Goal: Task Accomplishment & Management: Manage account settings

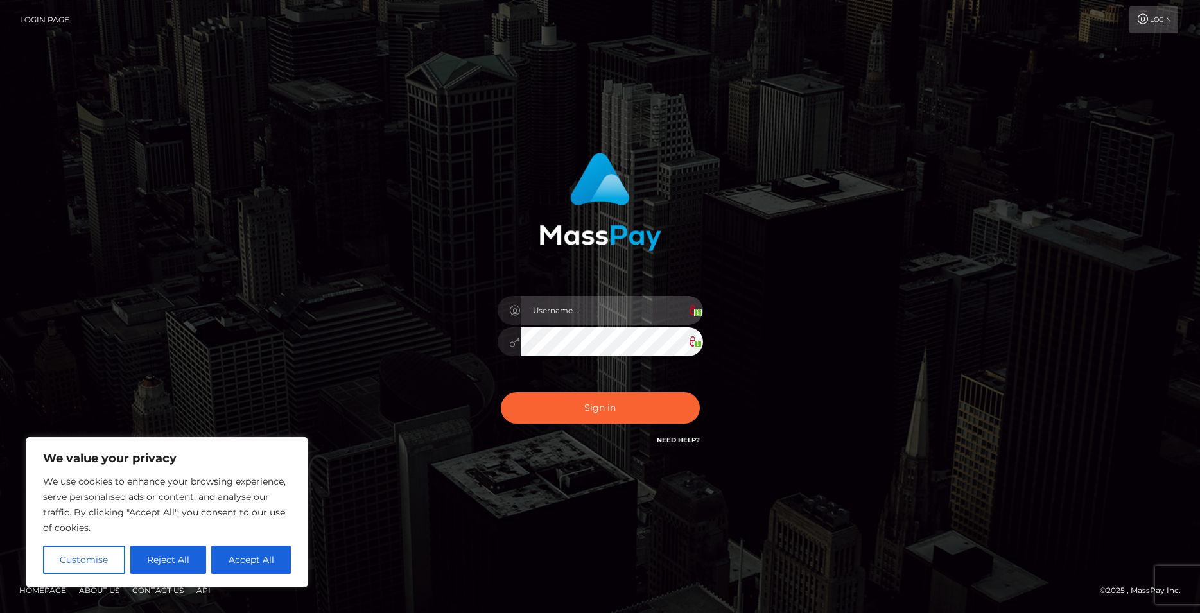
click at [556, 315] on input "text" at bounding box center [612, 310] width 182 height 29
type input "[EMAIL_ADDRESS][DOMAIN_NAME]"
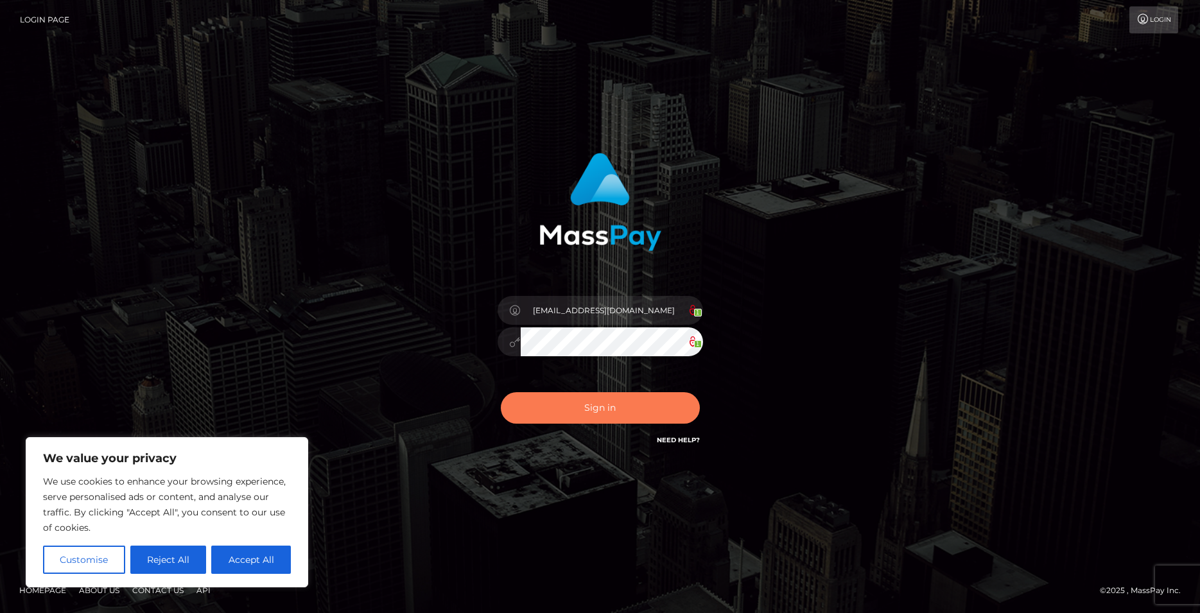
click at [610, 403] on button "Sign in" at bounding box center [600, 407] width 199 height 31
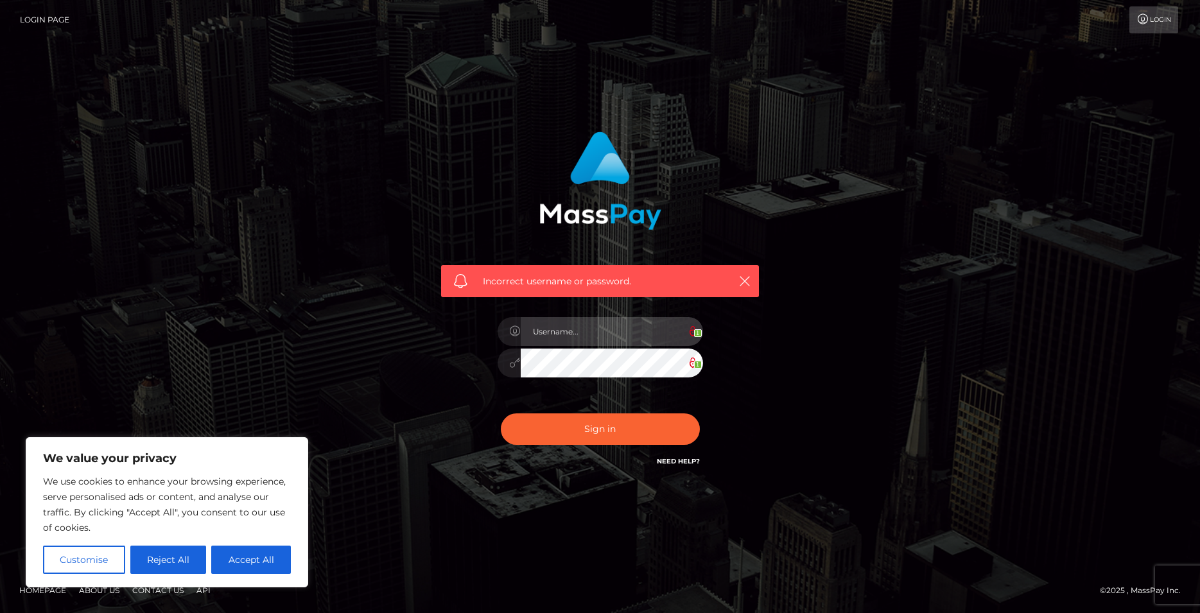
click at [592, 336] on input "text" at bounding box center [612, 331] width 182 height 29
type input "2005-03-12"
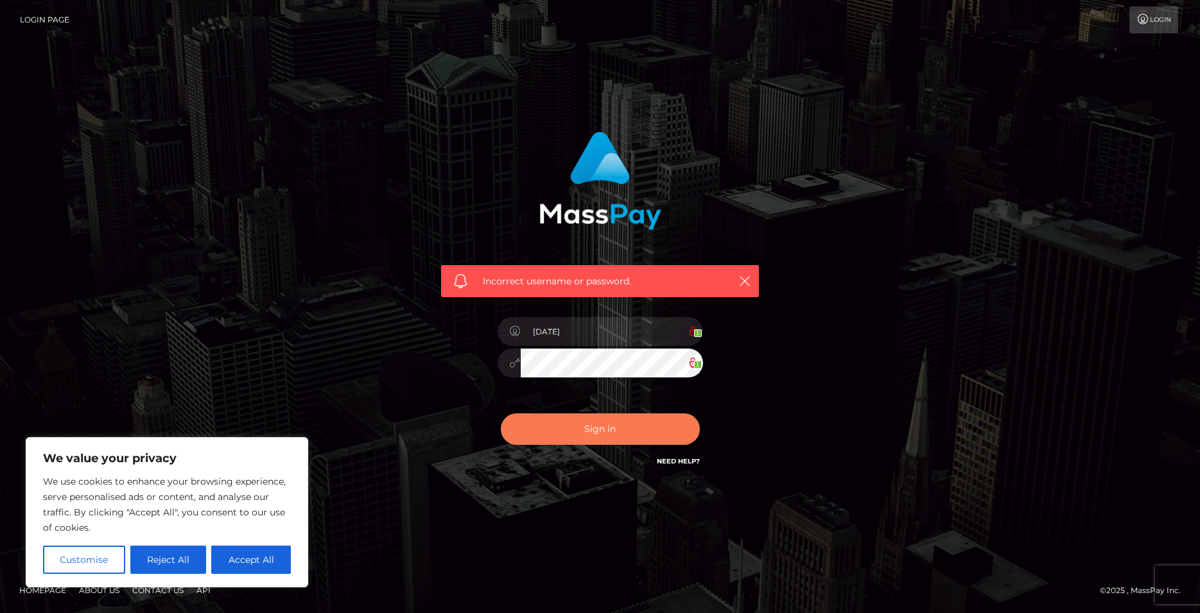
click at [618, 429] on button "Sign in" at bounding box center [600, 429] width 199 height 31
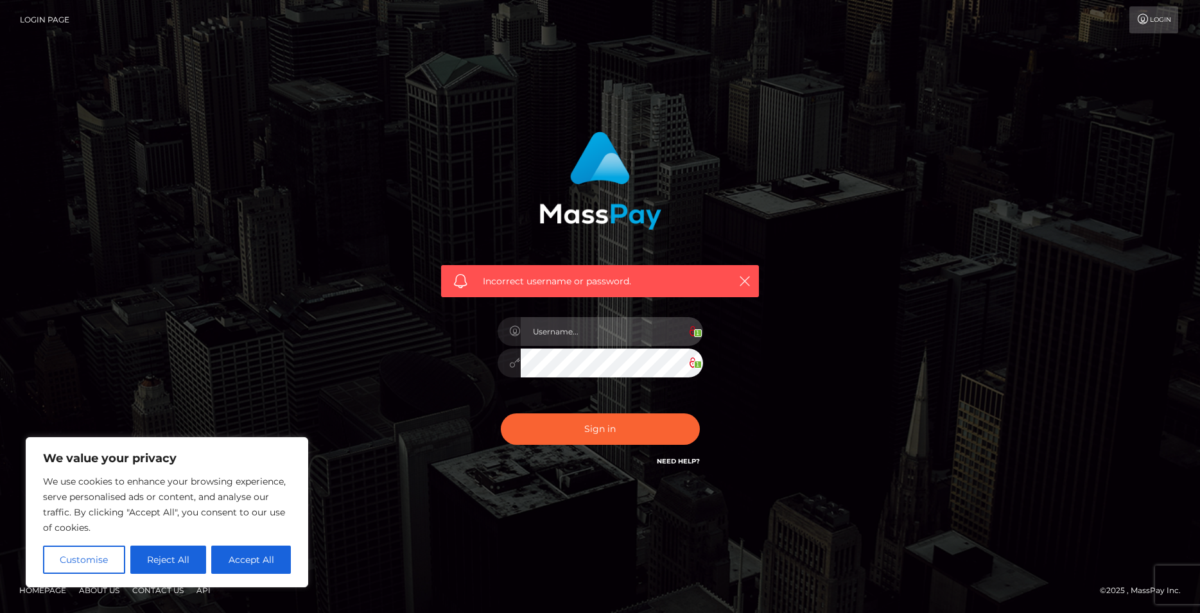
click at [604, 334] on input "text" at bounding box center [612, 331] width 182 height 29
type input "[EMAIL_ADDRESS][DOMAIN_NAME]"
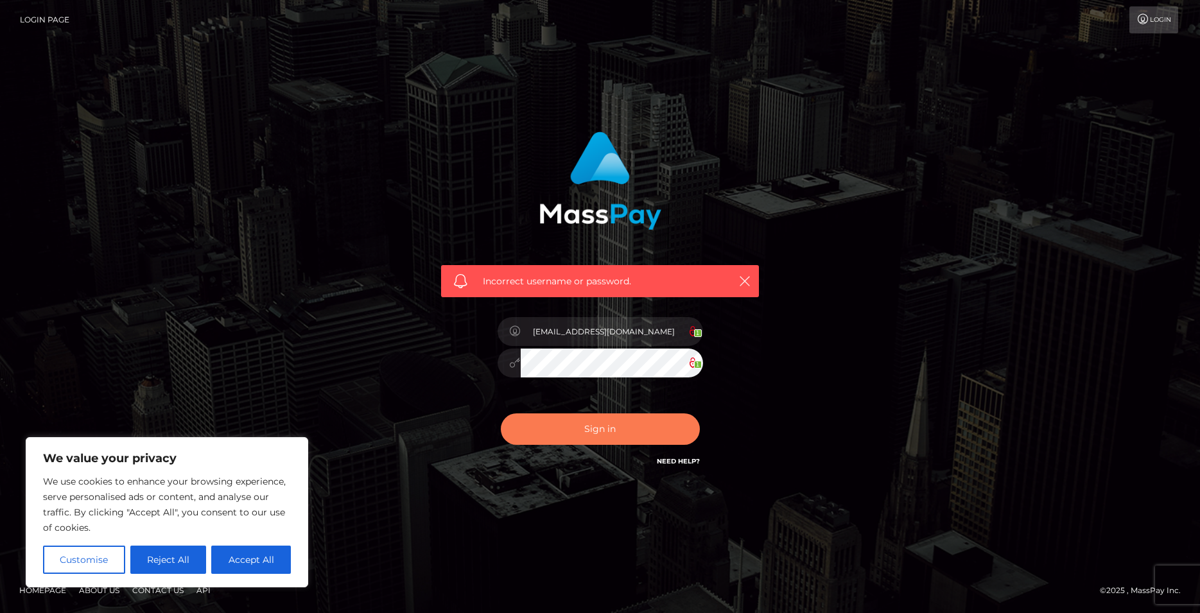
click at [647, 431] on button "Sign in" at bounding box center [600, 429] width 199 height 31
click at [685, 461] on link "Need Help?" at bounding box center [678, 461] width 43 height 8
click at [672, 464] on link "Need Help?" at bounding box center [678, 461] width 43 height 8
click at [636, 439] on button "Sign in" at bounding box center [600, 429] width 199 height 31
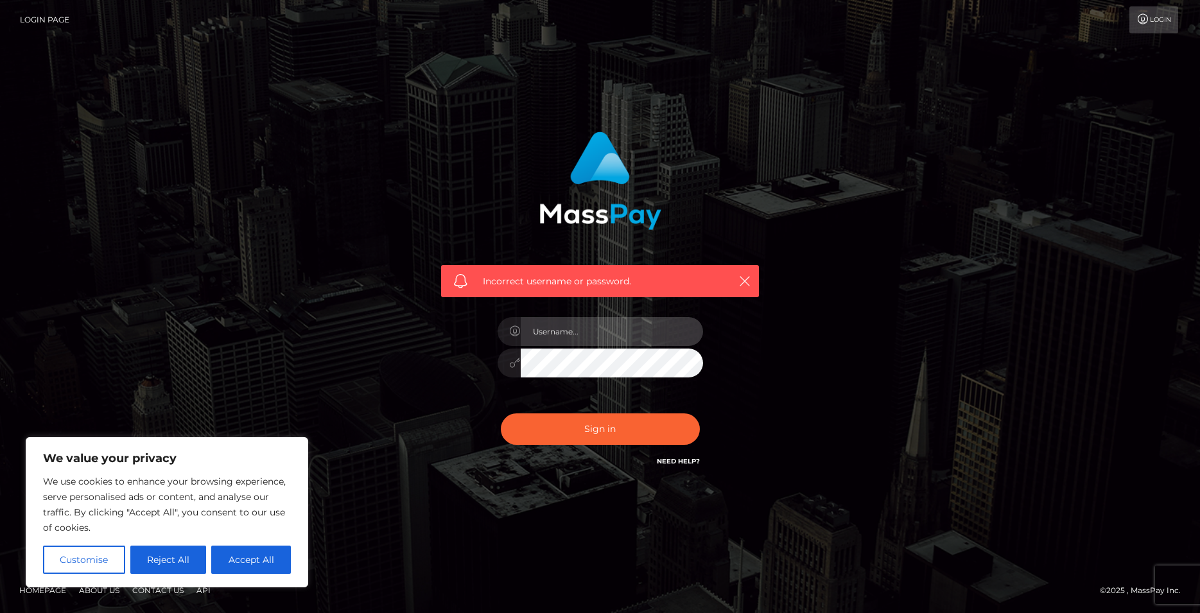
click at [602, 329] on input "text" at bounding box center [612, 331] width 182 height 29
click at [636, 325] on input "[EMAIL_ADDRESS][DOMAIN_NAME]" at bounding box center [612, 331] width 182 height 29
type input "[EMAIL_ADDRESS][DOMAIN_NAME]"
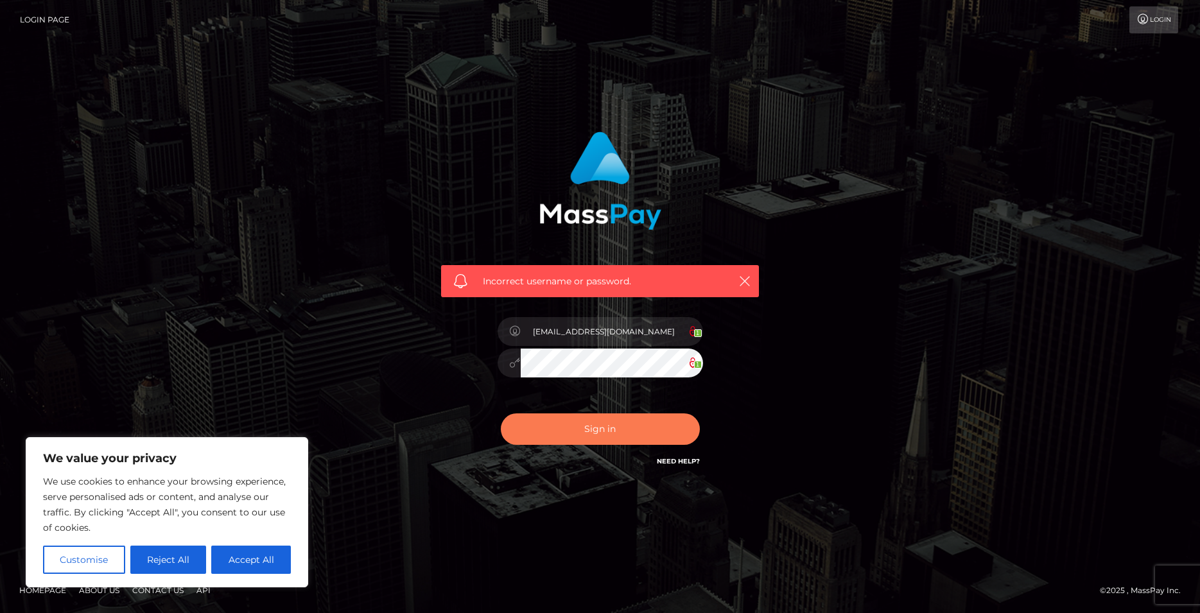
click at [644, 431] on button "Sign in" at bounding box center [600, 429] width 199 height 31
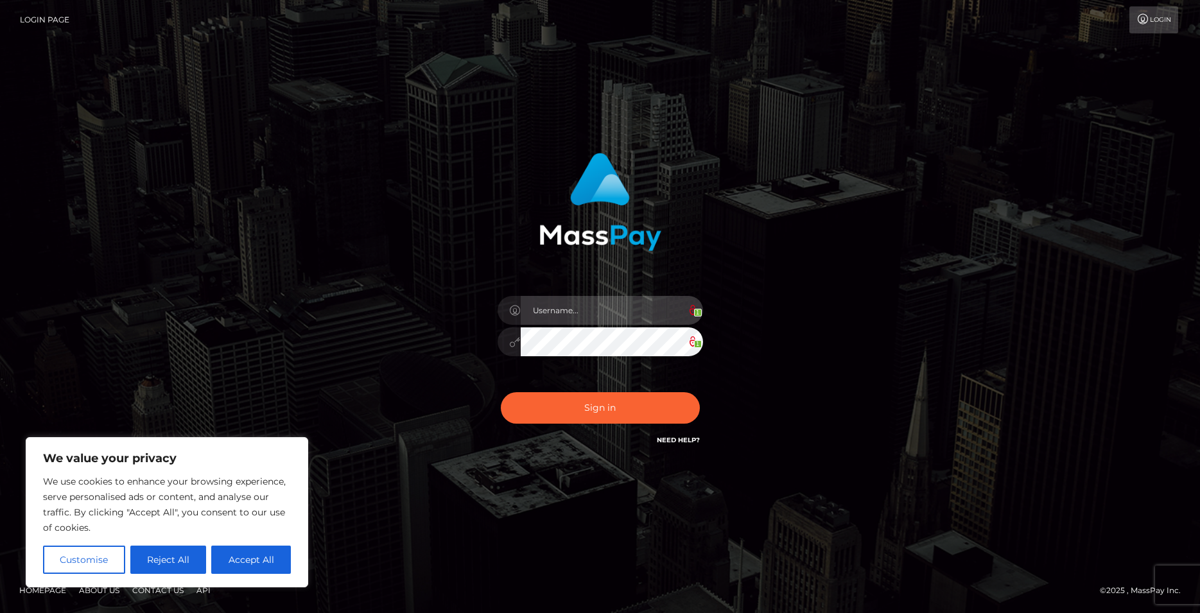
click at [554, 307] on input "text" at bounding box center [612, 310] width 182 height 29
type input "[EMAIL_ADDRESS][DOMAIN_NAME]"
click at [1141, 18] on icon at bounding box center [1143, 19] width 13 height 10
type input "[EMAIL_ADDRESS][DOMAIN_NAME]"
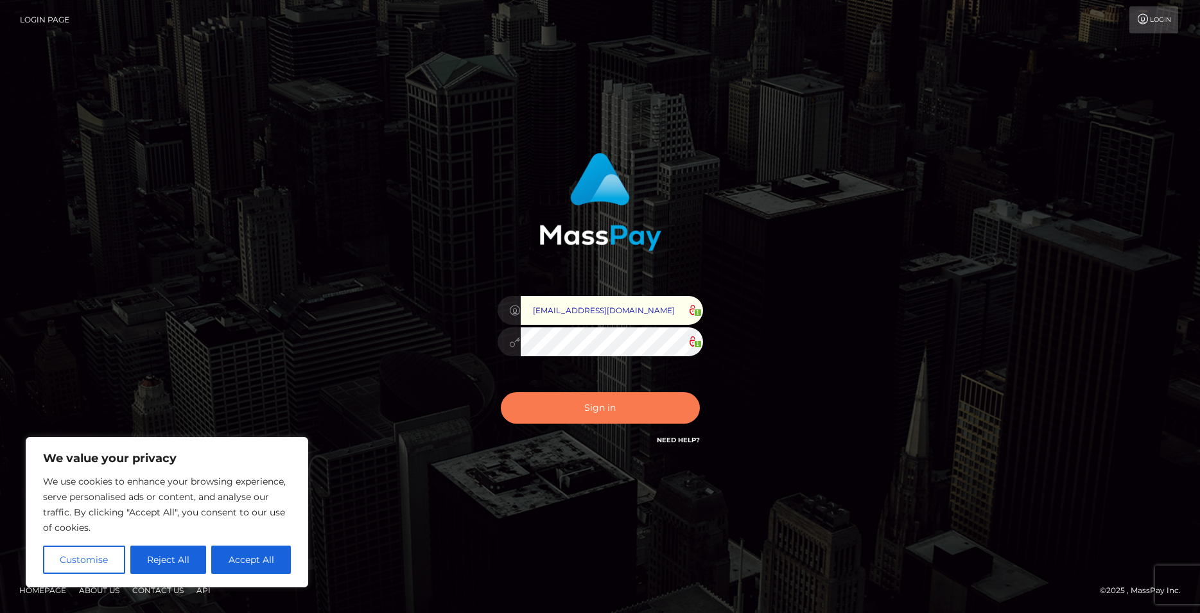
click at [664, 415] on button "Sign in" at bounding box center [600, 407] width 199 height 31
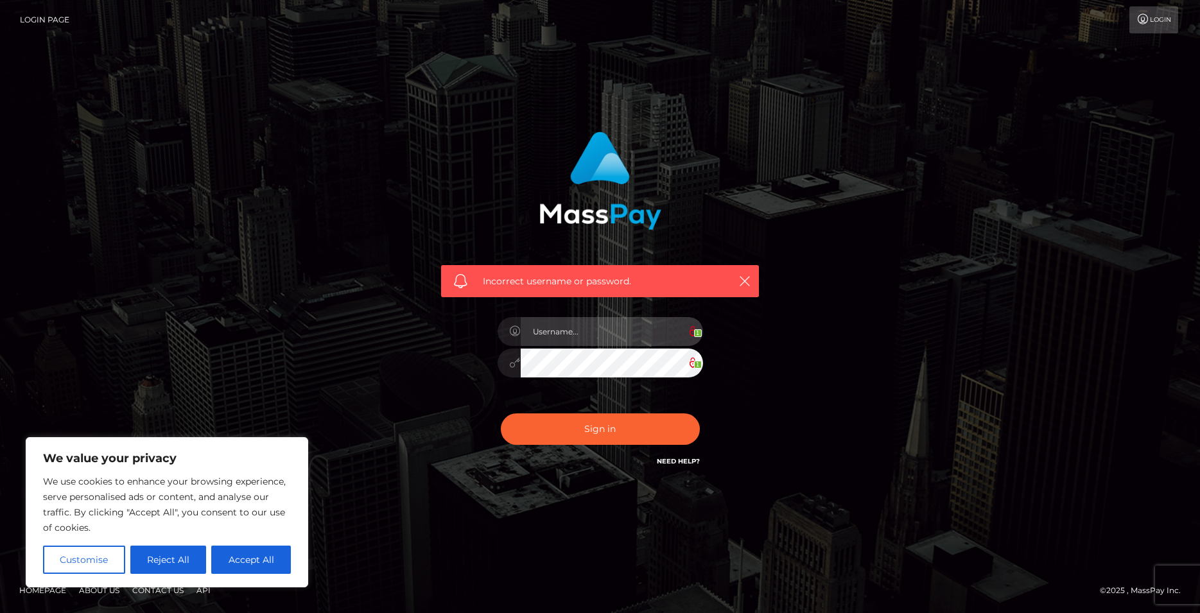
type input "[EMAIL_ADDRESS][DOMAIN_NAME]"
click at [163, 565] on button "Reject All" at bounding box center [168, 560] width 76 height 28
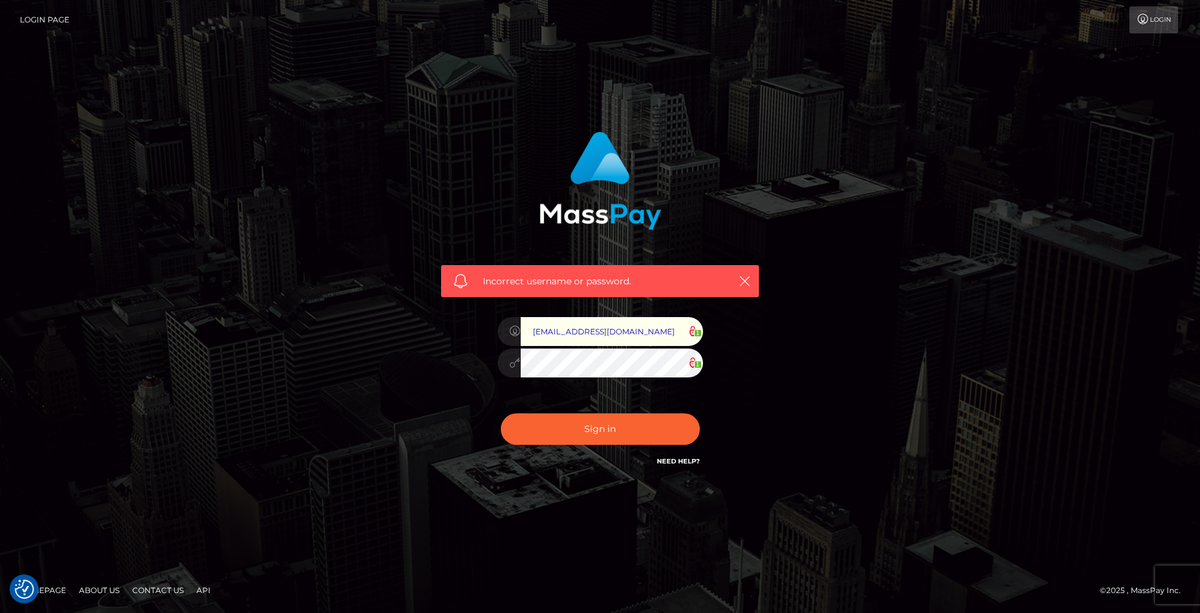
click at [1165, 24] on link "Login" at bounding box center [1154, 19] width 49 height 27
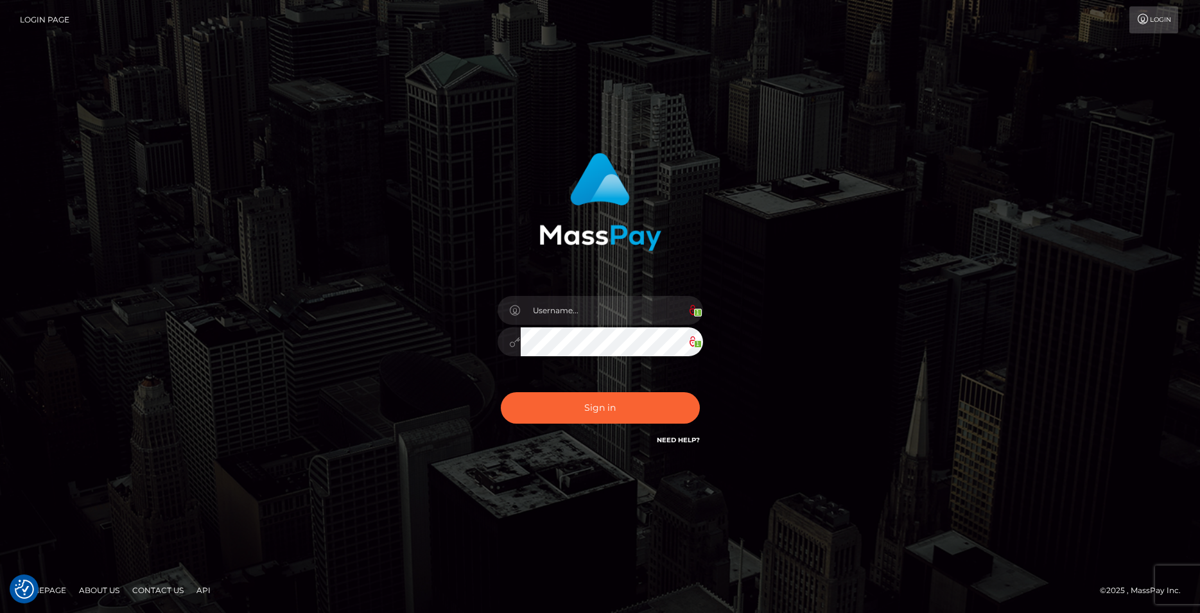
click at [48, 17] on link "Login Page" at bounding box center [44, 19] width 49 height 27
type input "[EMAIL_ADDRESS][DOMAIN_NAME]"
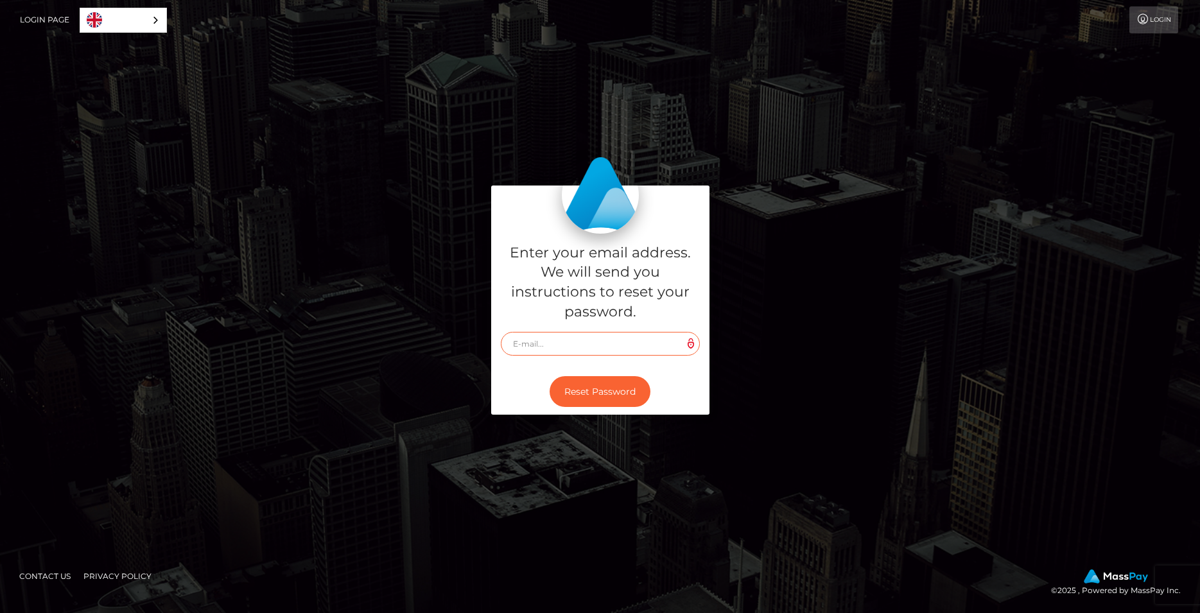
click at [574, 340] on input "text" at bounding box center [600, 344] width 199 height 24
type input "[EMAIL_ADDRESS][DOMAIN_NAME]"
click at [601, 389] on button "Reset Password" at bounding box center [600, 391] width 101 height 31
